Goal: Information Seeking & Learning: Learn about a topic

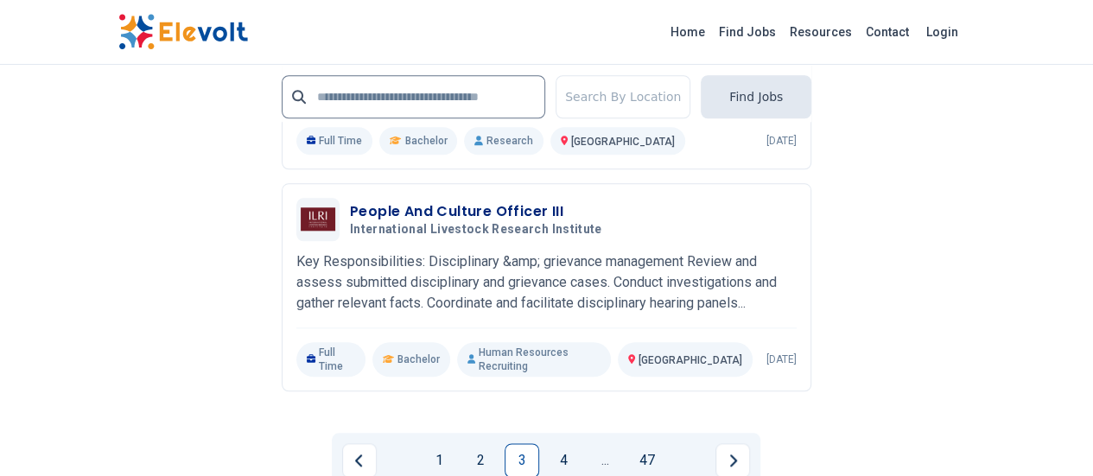
scroll to position [4076, 0]
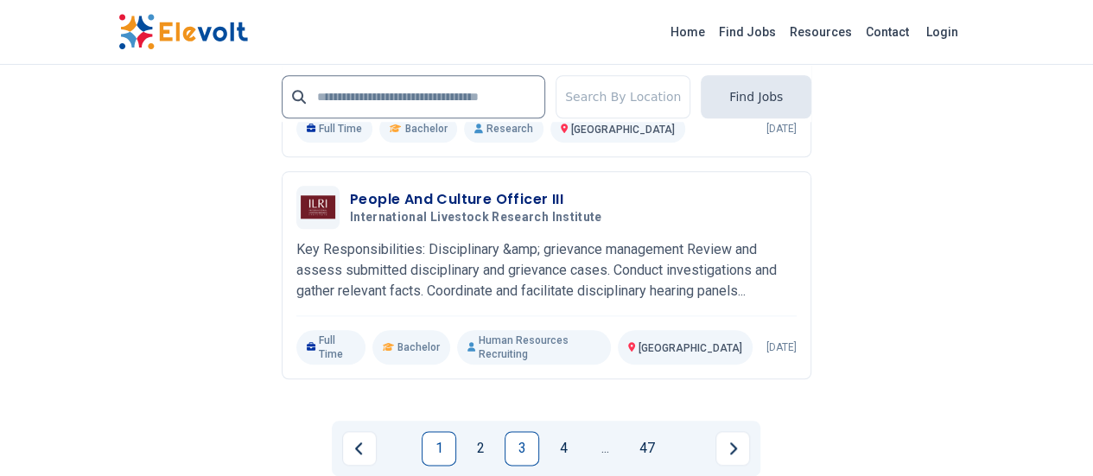
click at [434, 431] on link "1" at bounding box center [439, 448] width 35 height 35
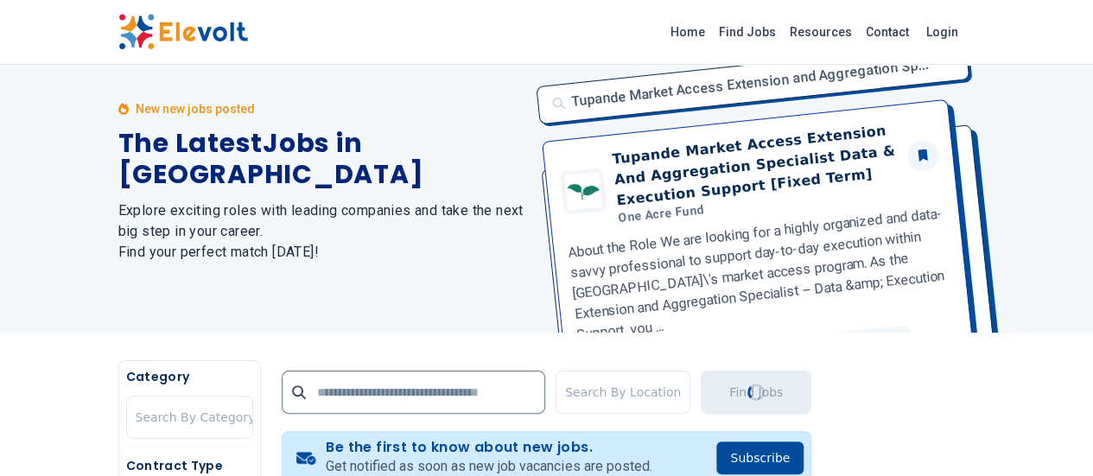
scroll to position [0, 0]
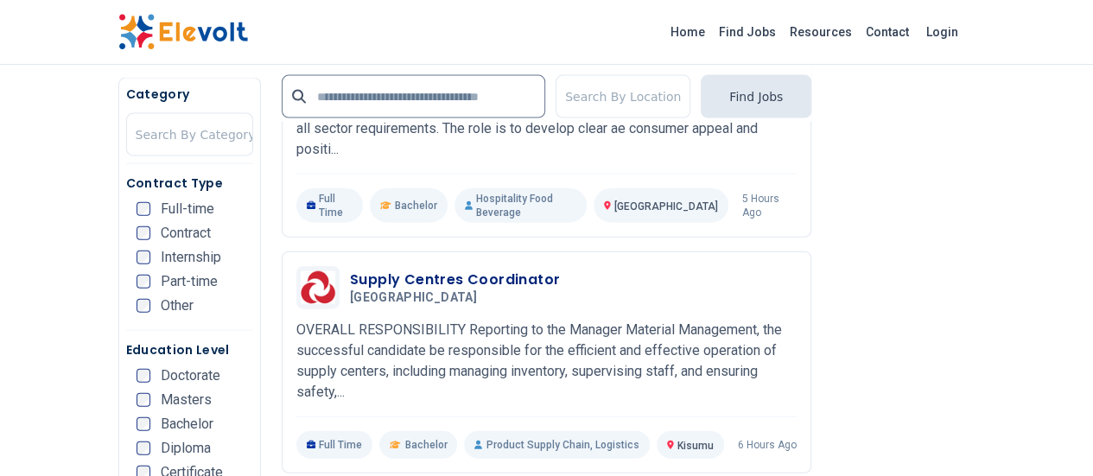
scroll to position [1890, 0]
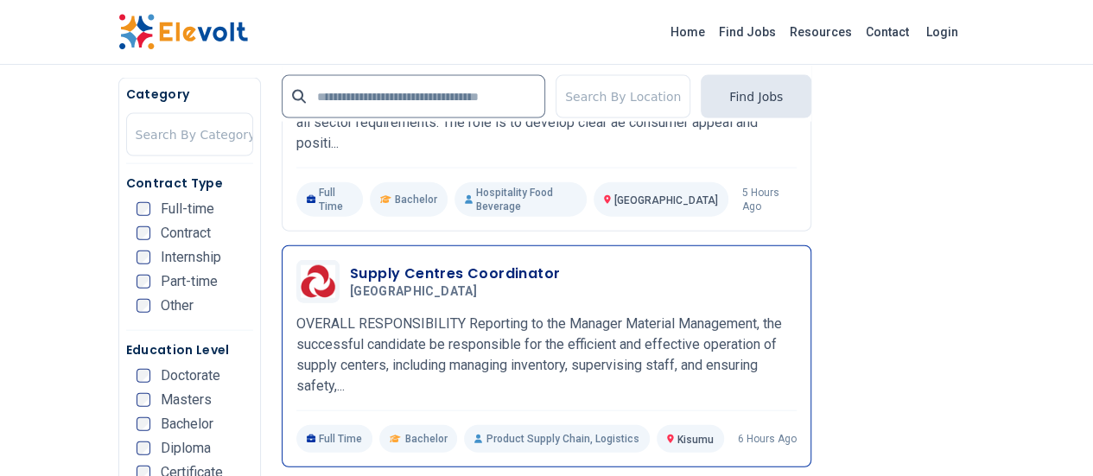
click at [520, 260] on div "Supply Centres Coordinator Aga Khan Hospital 08/21/2025 09/20/2025" at bounding box center [546, 281] width 500 height 43
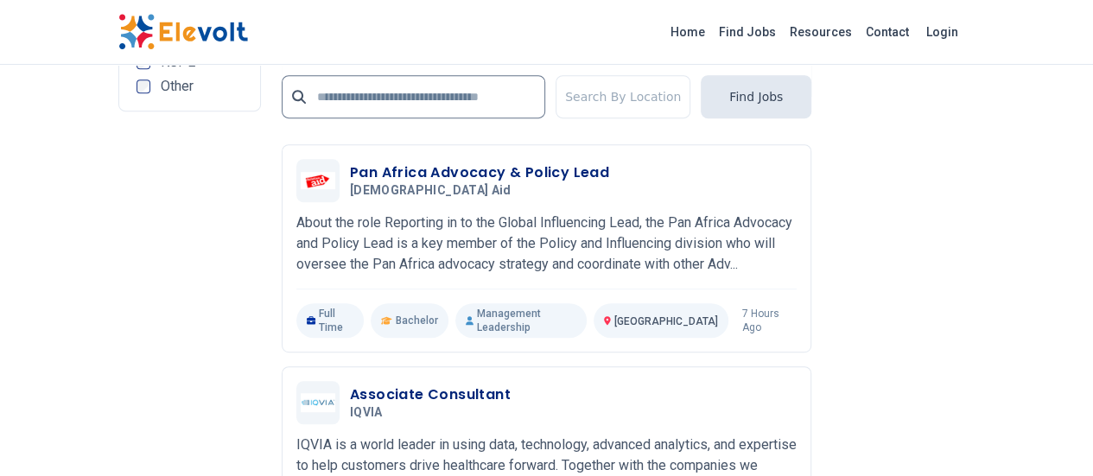
scroll to position [3654, 0]
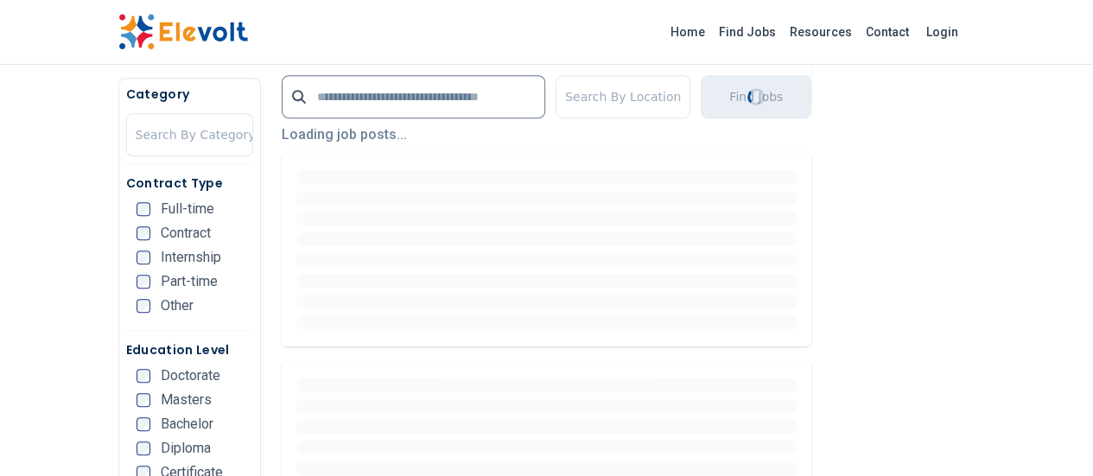
scroll to position [0, 0]
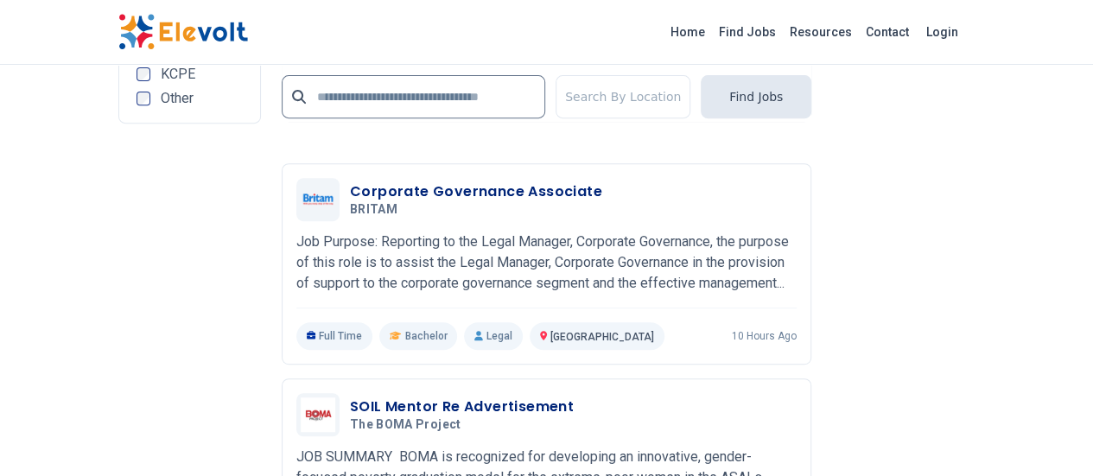
scroll to position [3600, 0]
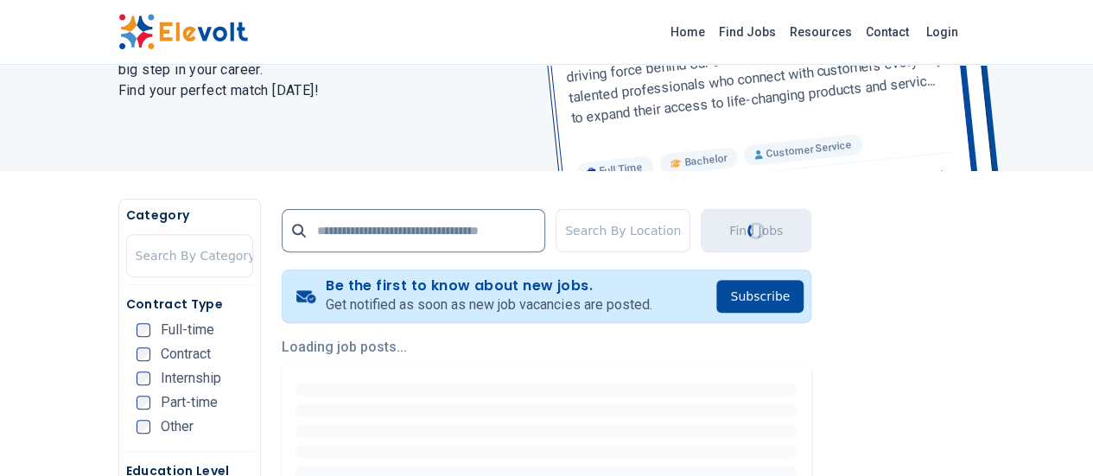
scroll to position [0, 0]
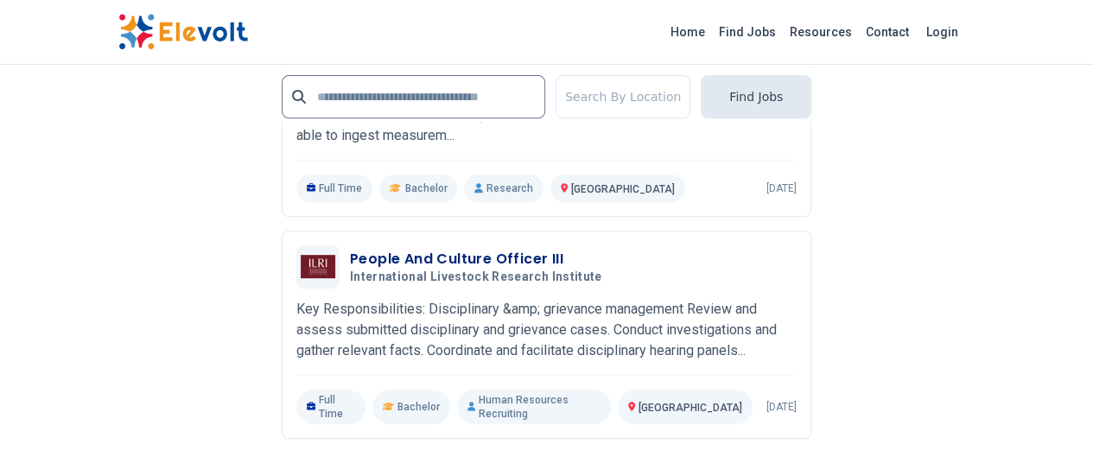
scroll to position [3706, 0]
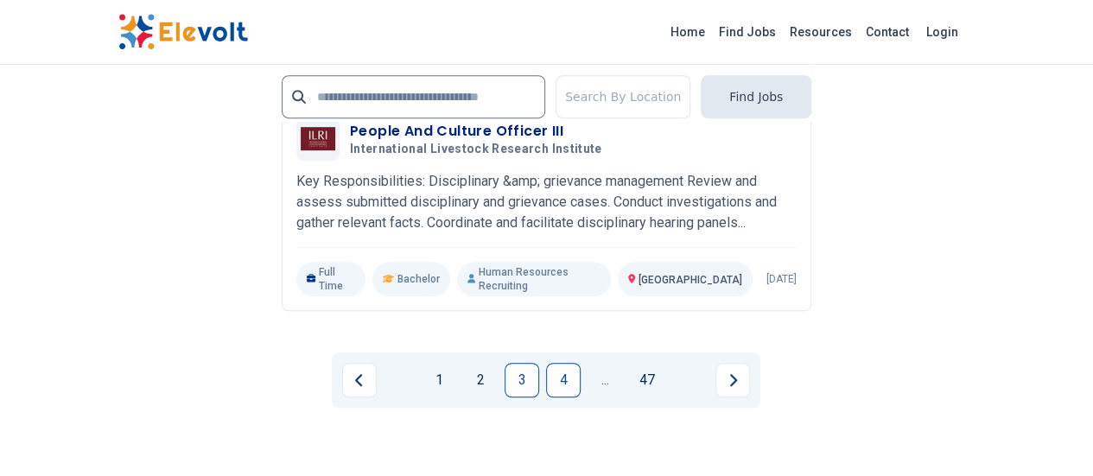
click at [564, 363] on link "4" at bounding box center [563, 380] width 35 height 35
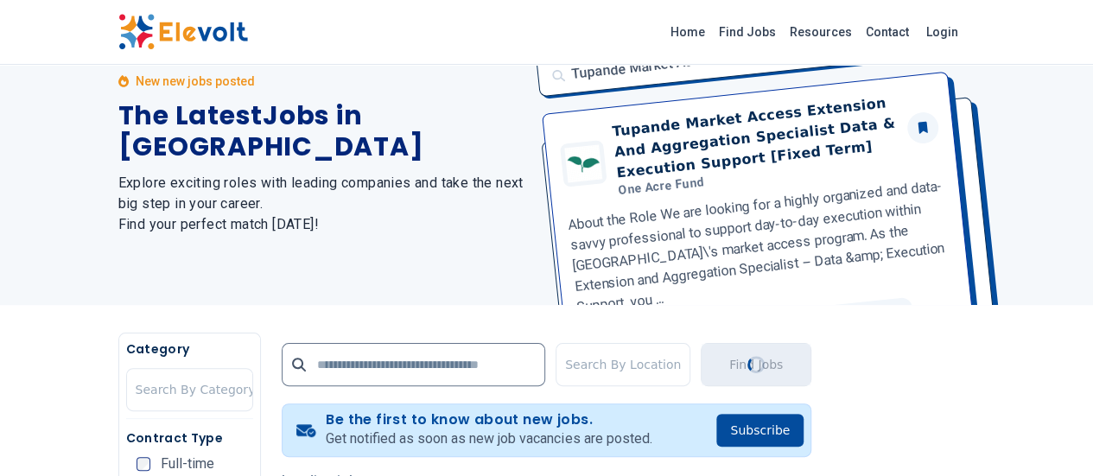
scroll to position [0, 0]
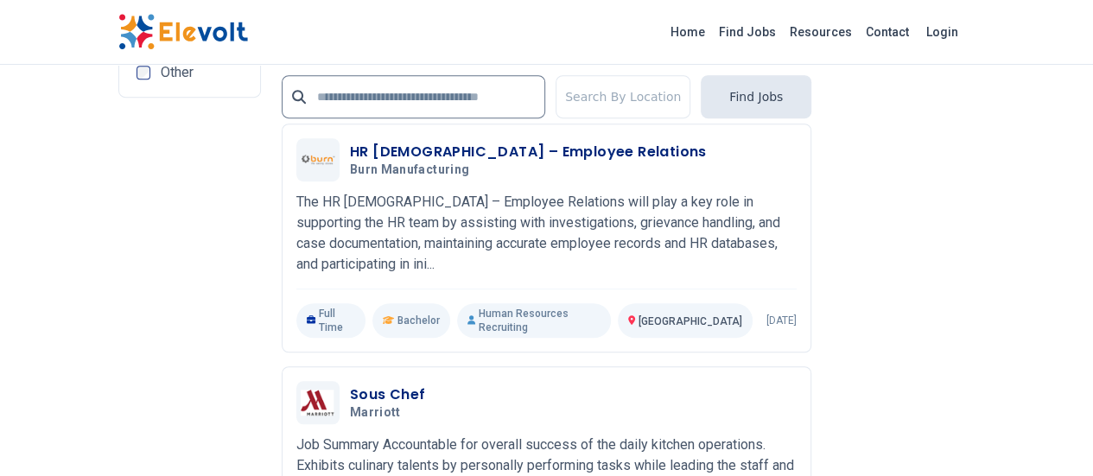
scroll to position [3738, 0]
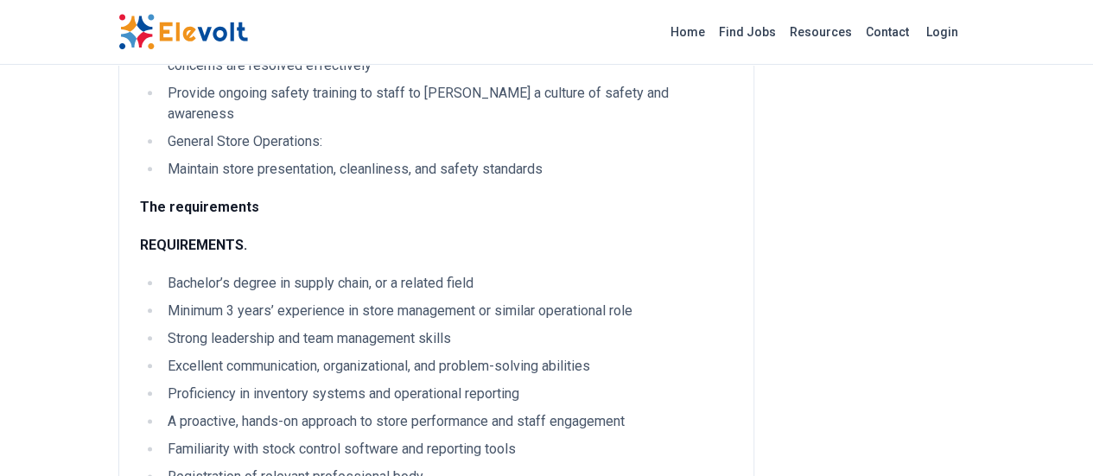
scroll to position [804, 0]
